Goal: Communication & Community: Ask a question

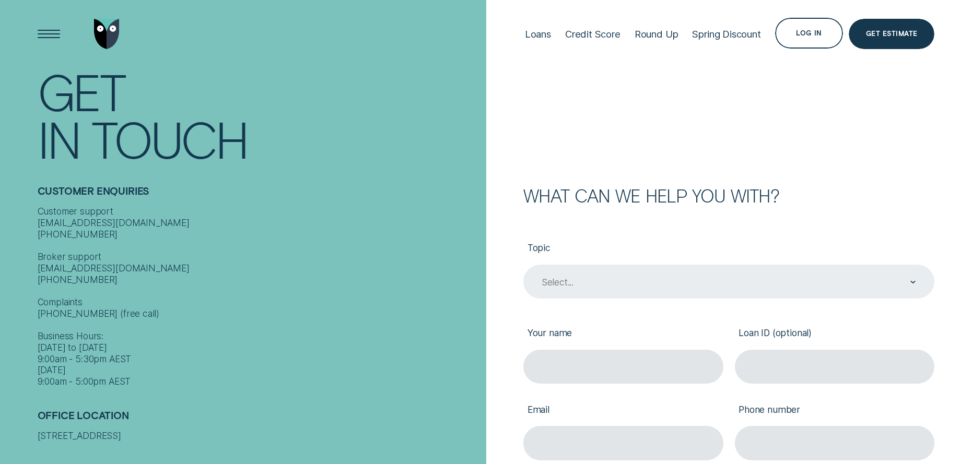
click at [651, 283] on div "Select..." at bounding box center [729, 282] width 376 height 13
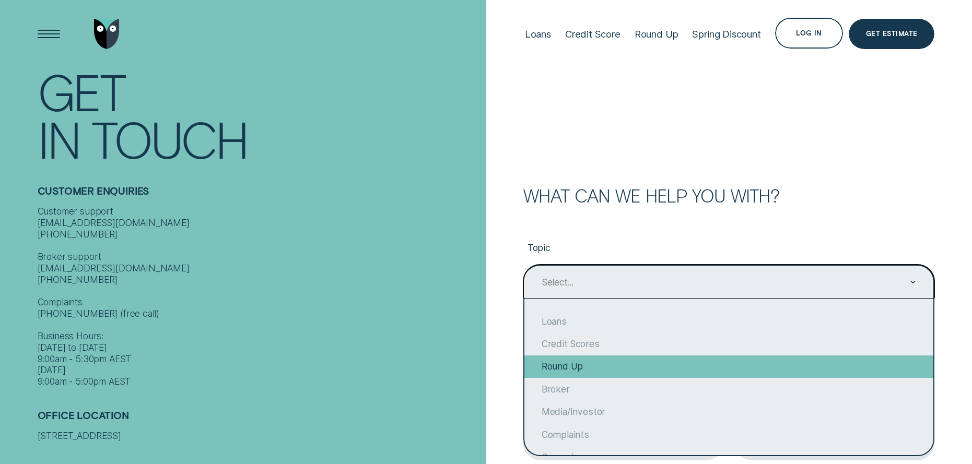
click at [647, 359] on div "Round Up" at bounding box center [728, 367] width 409 height 22
type input "Round Up"
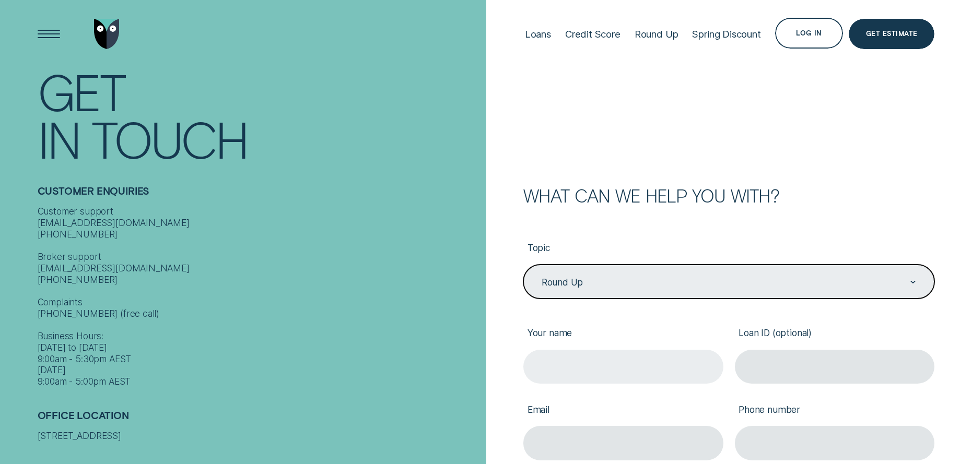
click at [649, 377] on input "Your name" at bounding box center [623, 367] width 200 height 34
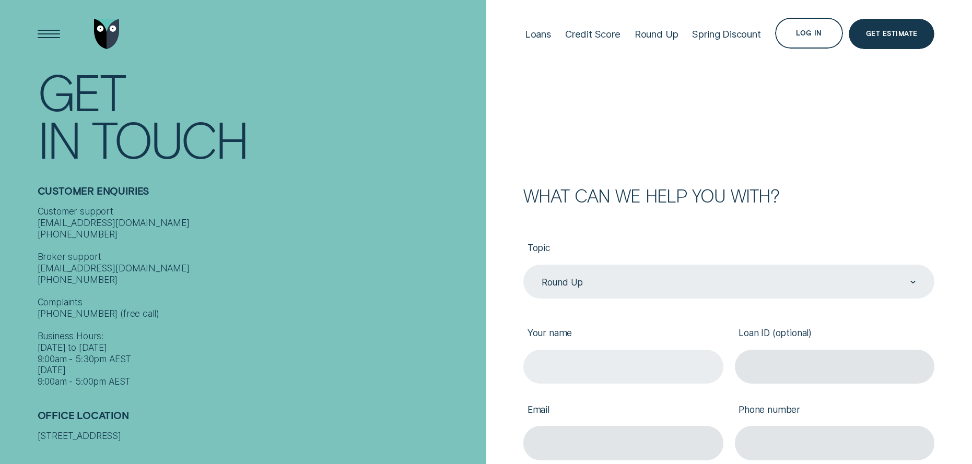
type input "[PERSON_NAME]"
type input "[EMAIL_ADDRESS][DOMAIN_NAME]"
type input "0411518561"
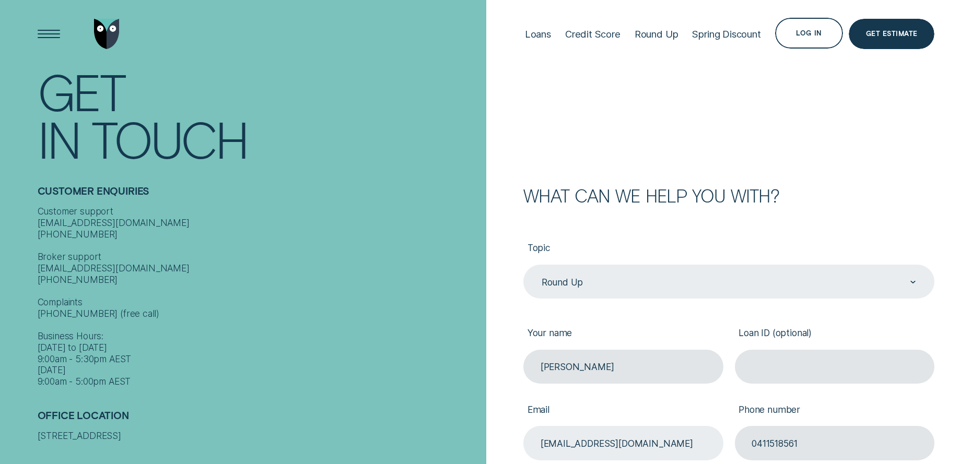
click at [653, 446] on input "[EMAIL_ADDRESS][DOMAIN_NAME]" at bounding box center [623, 443] width 200 height 34
drag, startPoint x: 669, startPoint y: 438, endPoint x: 357, endPoint y: 401, distance: 314.6
click at [354, 407] on div "Contact Get In Touch Customer Enquiries Customer support [EMAIL_ADDRESS][DOMAIN…" at bounding box center [486, 372] width 972 height 744
type input "[EMAIL_ADDRESS][DOMAIN_NAME]"
click at [911, 411] on label "Phone number" at bounding box center [835, 410] width 200 height 31
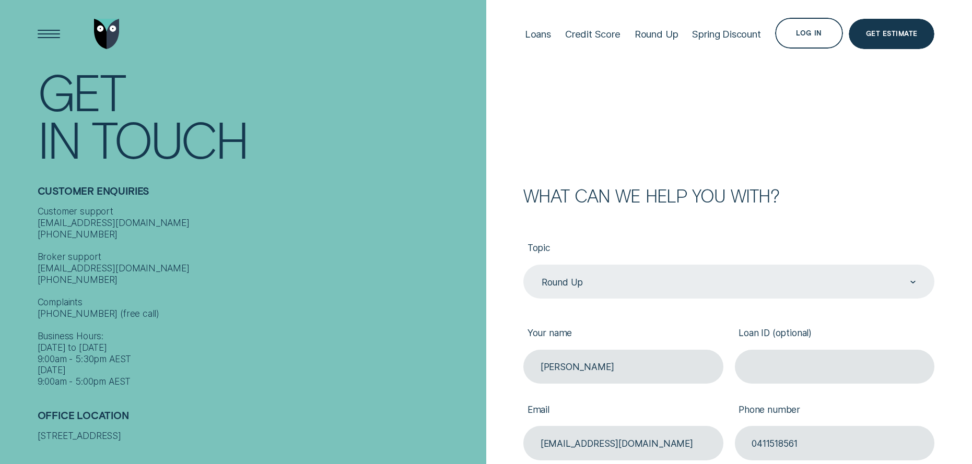
click at [911, 426] on input "0411518561" at bounding box center [835, 443] width 200 height 34
click at [784, 363] on input "Loan ID (optional)" at bounding box center [836, 367] width 200 height 34
type input "449951"
click at [881, 200] on div "What can we help you with?" at bounding box center [730, 196] width 412 height 17
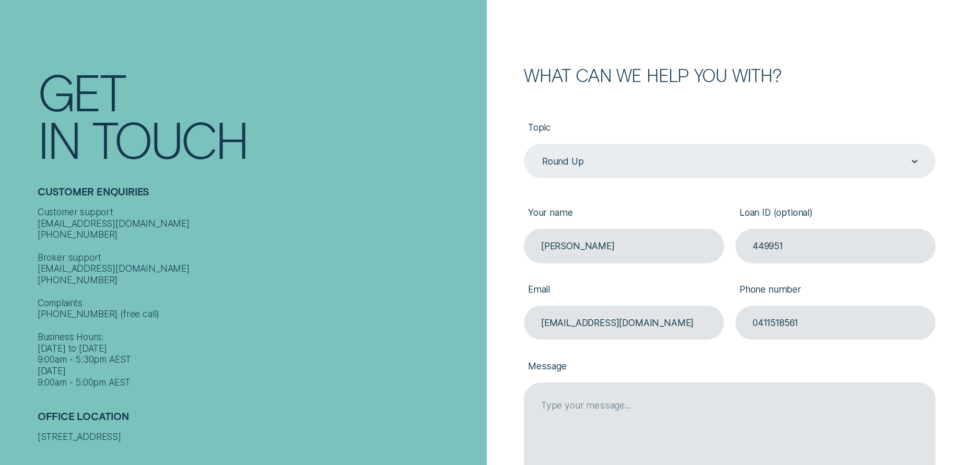
scroll to position [261, 0]
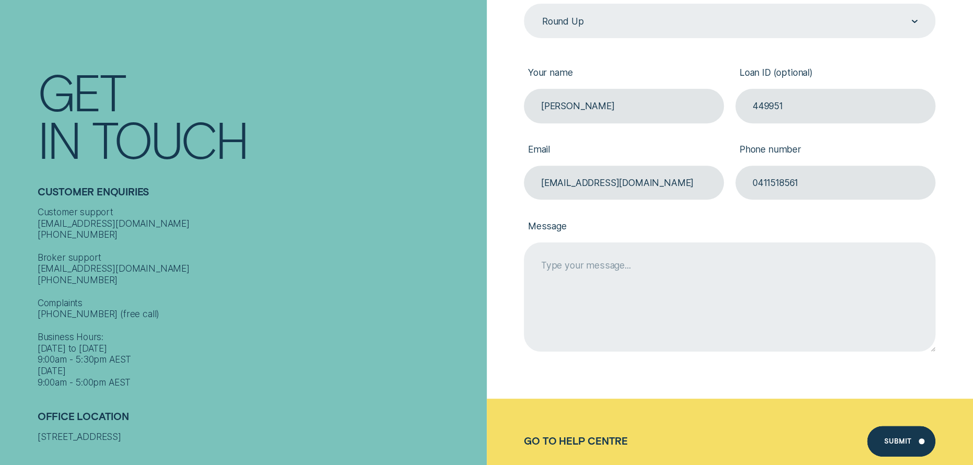
click at [584, 265] on textarea "Message" at bounding box center [730, 296] width 412 height 109
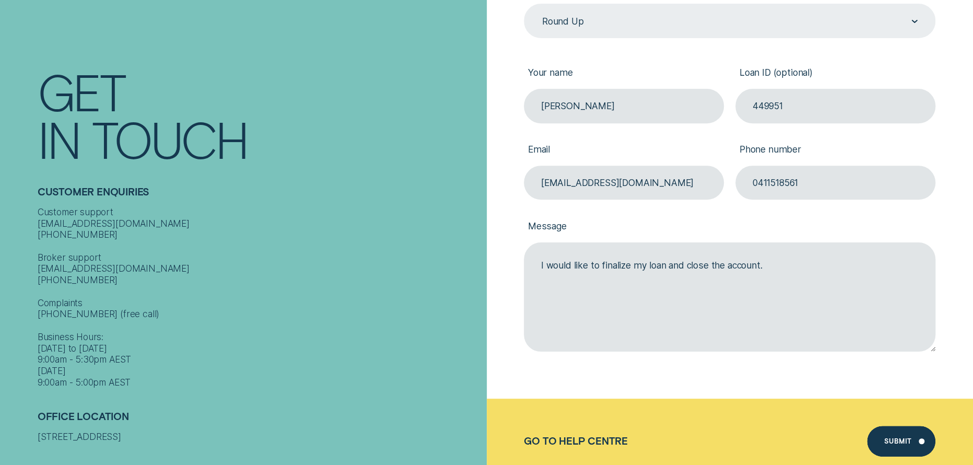
type textarea "I would like to finalize my loan and close the account."
click at [760, 228] on label "Message" at bounding box center [730, 226] width 412 height 31
click at [760, 242] on textarea "I would like to finalize my loan and close the account." at bounding box center [730, 296] width 412 height 109
click at [899, 440] on div "Submit" at bounding box center [898, 442] width 28 height 6
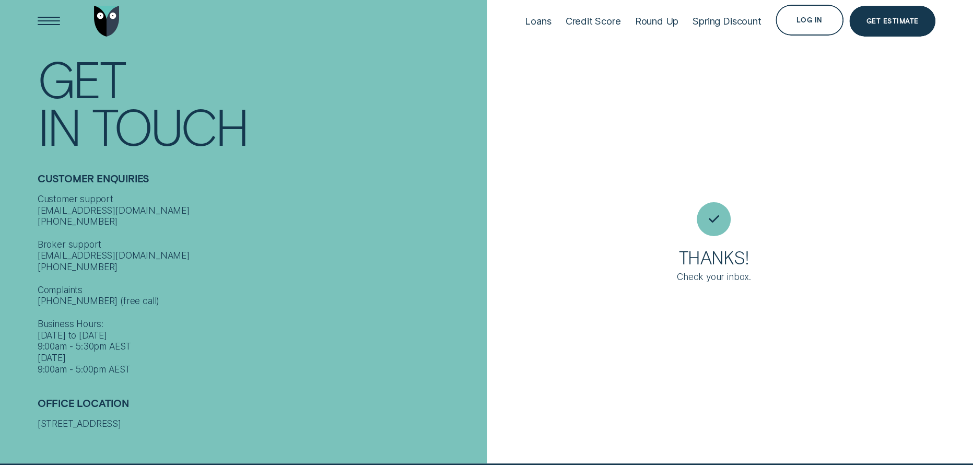
scroll to position [11, 0]
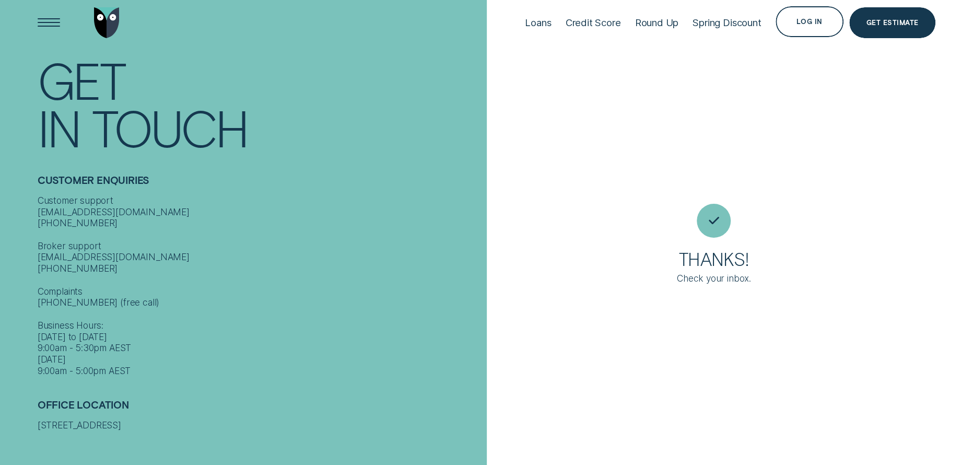
click at [374, 320] on div "Customer support [EMAIL_ADDRESS][DOMAIN_NAME] [PHONE_NUMBER] Broker support [EM…" at bounding box center [260, 286] width 444 height 182
drag, startPoint x: 283, startPoint y: 160, endPoint x: 274, endPoint y: 161, distance: 8.9
click at [282, 164] on div "Customer Enquiries Customer support [EMAIL_ADDRESS][DOMAIN_NAME] [PHONE_NUMBER]…" at bounding box center [260, 263] width 444 height 225
click at [469, 208] on div "Customer support [EMAIL_ADDRESS][DOMAIN_NAME] [PHONE_NUMBER] Broker support [EM…" at bounding box center [260, 286] width 444 height 182
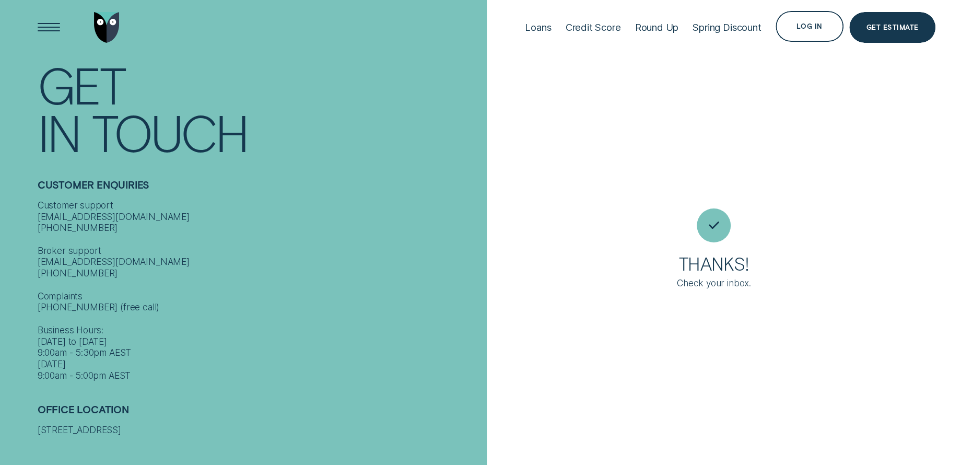
scroll to position [0, 0]
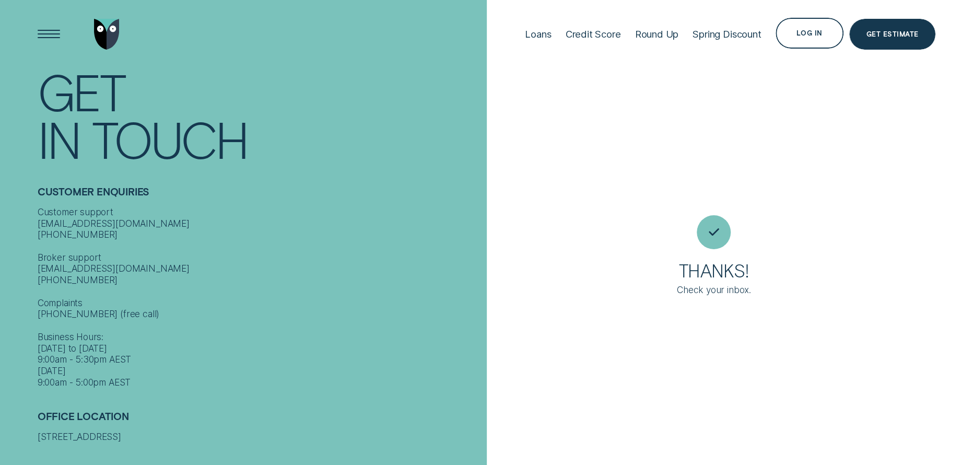
click at [852, 160] on div "Thanks! Check your inbox." at bounding box center [730, 238] width 487 height 476
click at [544, 32] on div "Loans" at bounding box center [538, 33] width 26 height 11
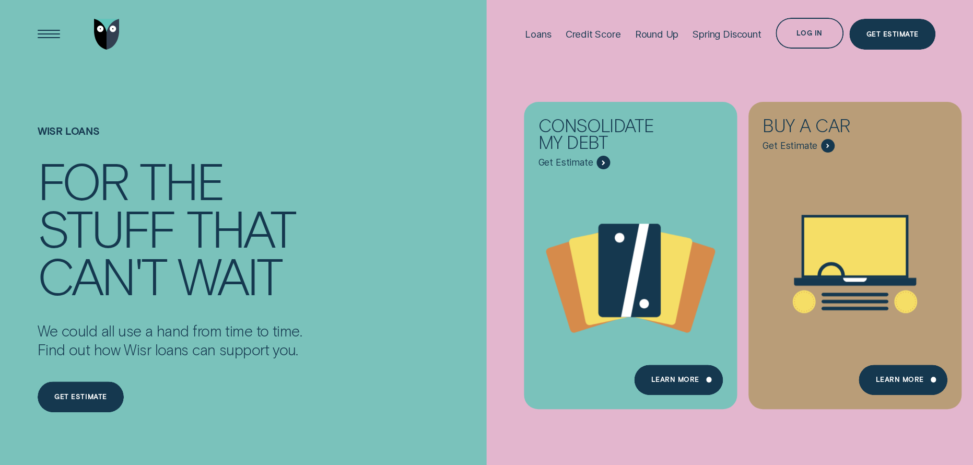
click at [438, 154] on div "Wisr loans For the stuff that can't wait We could all use a hand from time to t…" at bounding box center [486, 289] width 909 height 443
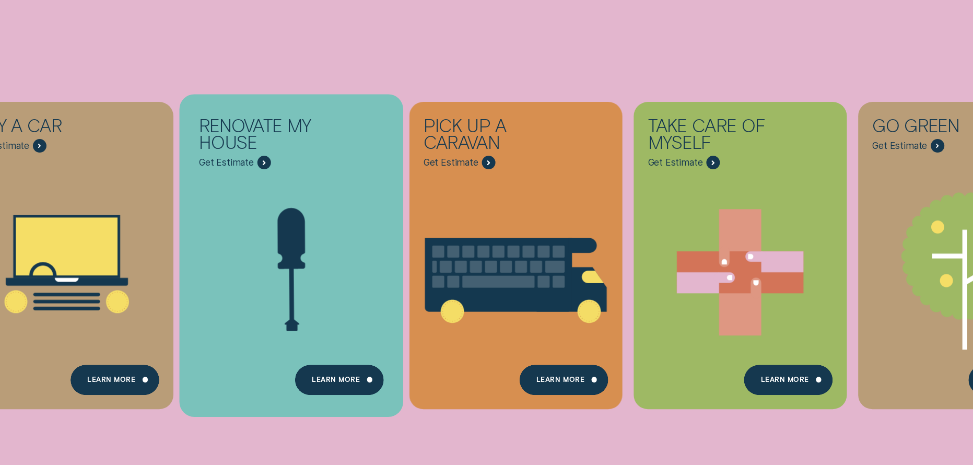
scroll to position [588, 0]
